Goal: Task Accomplishment & Management: Use online tool/utility

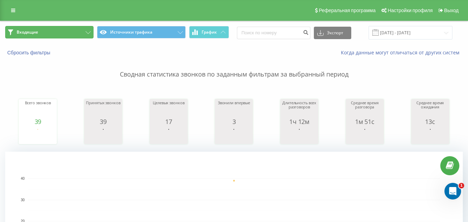
click at [84, 27] on button "Входящие" at bounding box center [49, 32] width 88 height 12
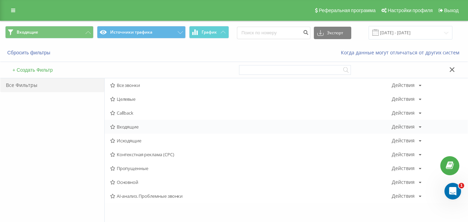
click at [127, 127] on span "Входящие" at bounding box center [250, 126] width 281 height 5
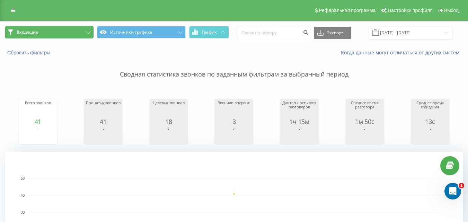
click at [62, 28] on button "Входящие" at bounding box center [49, 32] width 88 height 12
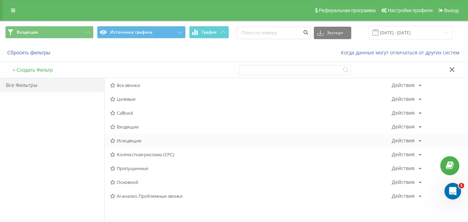
click at [119, 143] on span "Исходящие" at bounding box center [250, 140] width 281 height 5
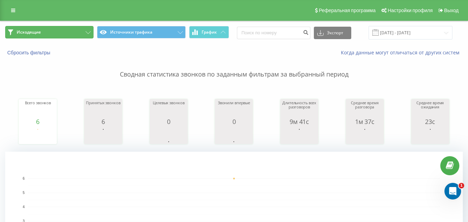
click at [80, 27] on button "Исходящие" at bounding box center [49, 32] width 88 height 12
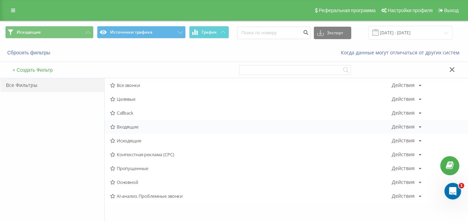
click at [125, 131] on div "Входящие Действия Редактировать Копировать Удалить По умолчанию Поделиться" at bounding box center [286, 127] width 363 height 14
click at [126, 125] on span "Входящие" at bounding box center [250, 126] width 281 height 5
